Goal: Task Accomplishment & Management: Manage account settings

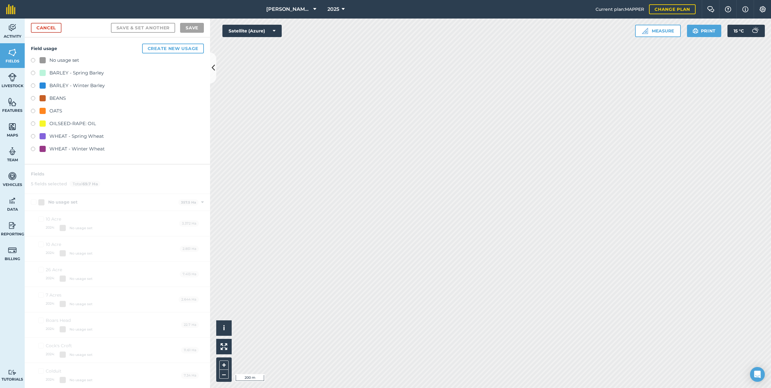
drag, startPoint x: 0, startPoint y: 0, endPoint x: 287, endPoint y: 5, distance: 287.5
click at [288, 4] on button "[PERSON_NAME] C" at bounding box center [291, 9] width 55 height 19
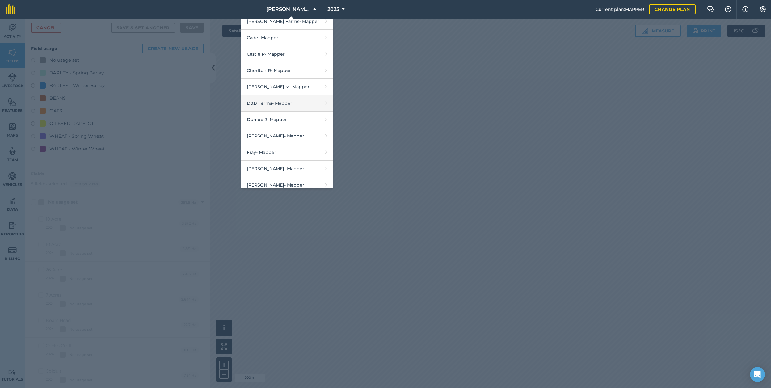
scroll to position [203, 0]
click at [292, 106] on link "D&B Farms - Mapper" at bounding box center [286, 103] width 93 height 16
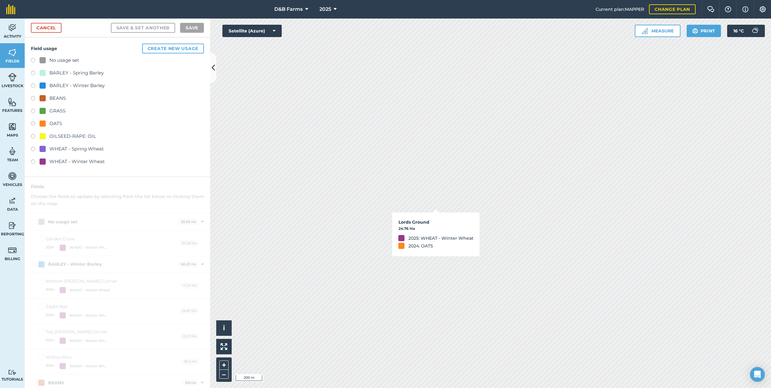
checkbox input "true"
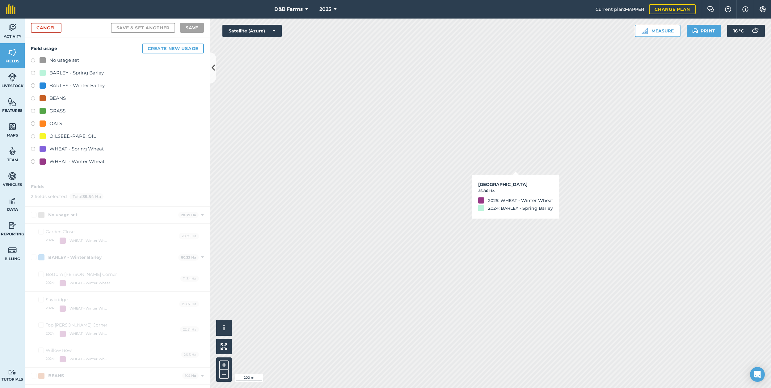
checkbox input "true"
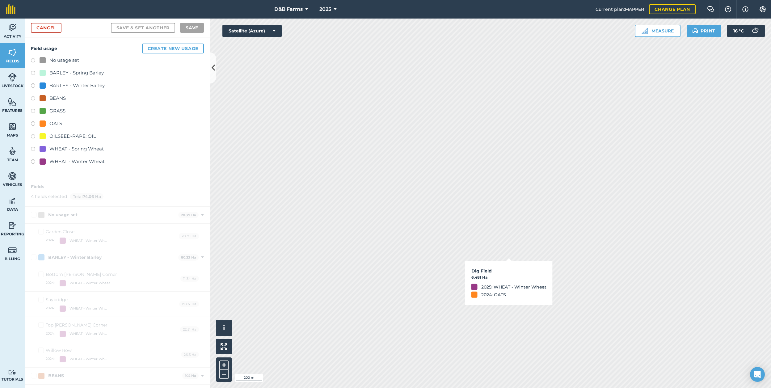
checkbox input "true"
click at [35, 27] on link "Cancel" at bounding box center [46, 28] width 31 height 10
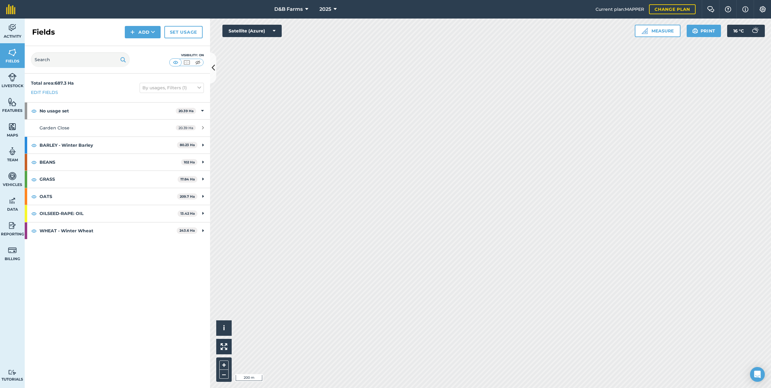
click at [182, 30] on link "Set usage" at bounding box center [183, 32] width 38 height 12
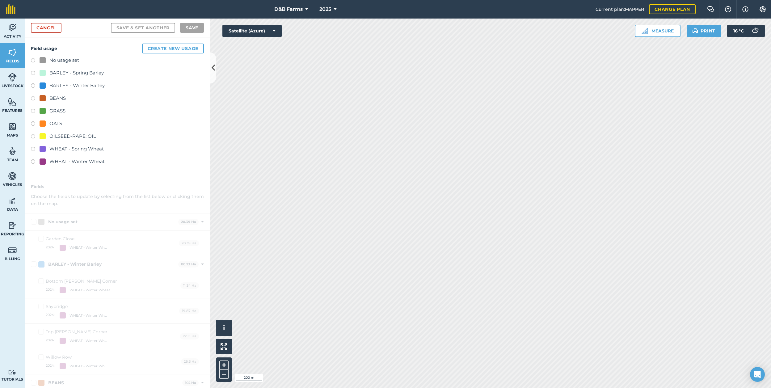
checkbox input "true"
click at [296, 12] on span "D&B Farms" at bounding box center [288, 9] width 28 height 7
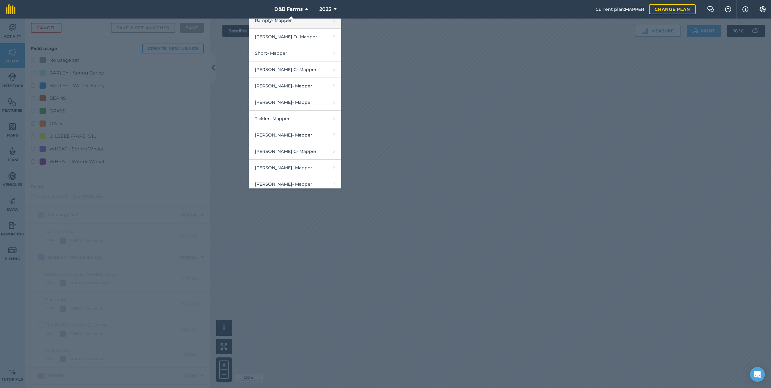
scroll to position [869, 0]
click at [288, 158] on link "[PERSON_NAME] - Mapper" at bounding box center [295, 166] width 93 height 16
